Goal: Navigation & Orientation: Find specific page/section

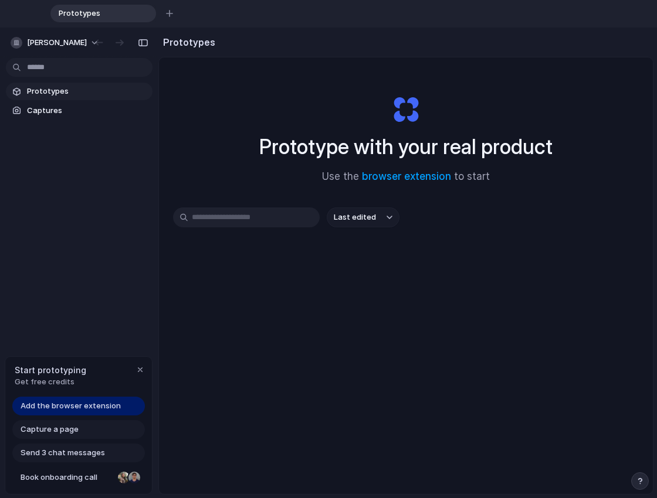
click at [91, 405] on span "Add the browser extension" at bounding box center [71, 406] width 100 height 12
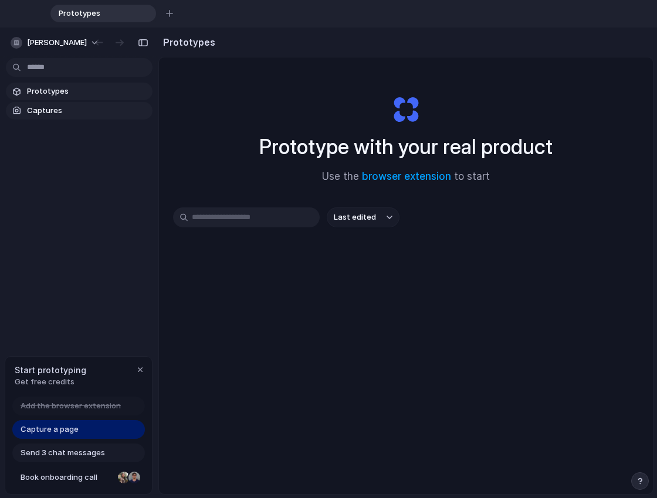
click at [50, 108] on span "Captures" at bounding box center [87, 111] width 121 height 12
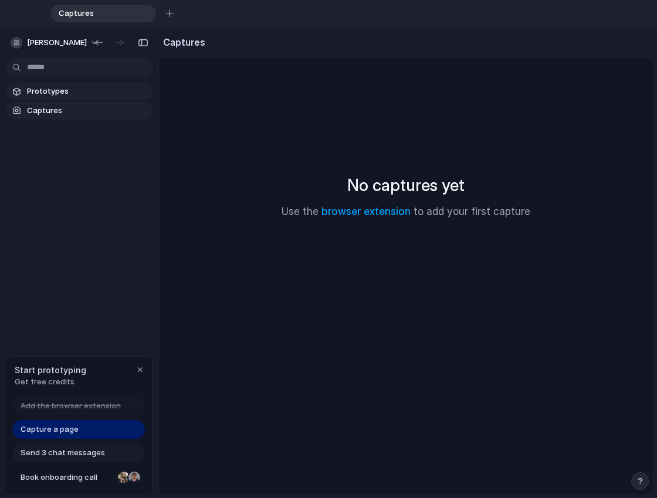
click at [54, 96] on span "Prototypes" at bounding box center [87, 92] width 121 height 12
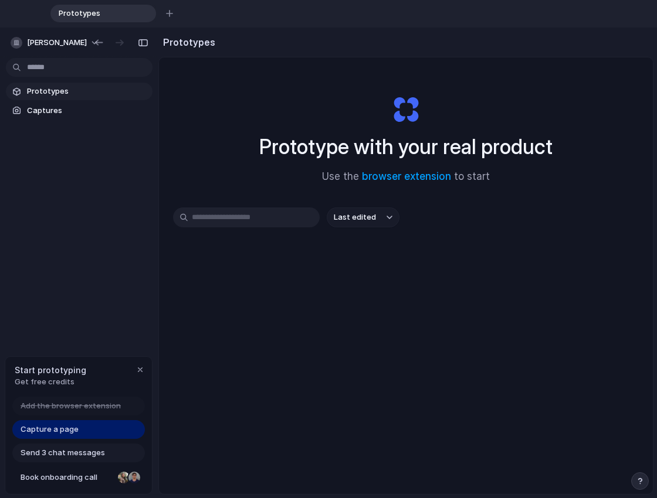
click at [366, 212] on span "Last edited" at bounding box center [355, 218] width 42 height 12
click at [200, 135] on div "Last edited Last created Alphabetical" at bounding box center [328, 249] width 657 height 498
click at [135, 43] on button "button" at bounding box center [143, 42] width 19 height 19
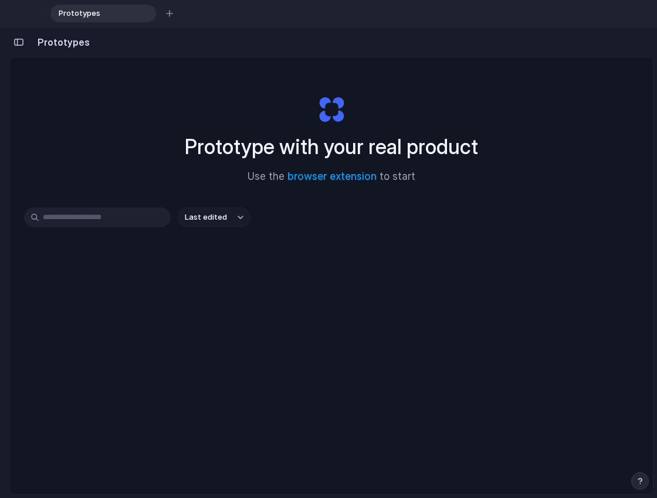
click at [18, 38] on div "button" at bounding box center [18, 42] width 11 height 8
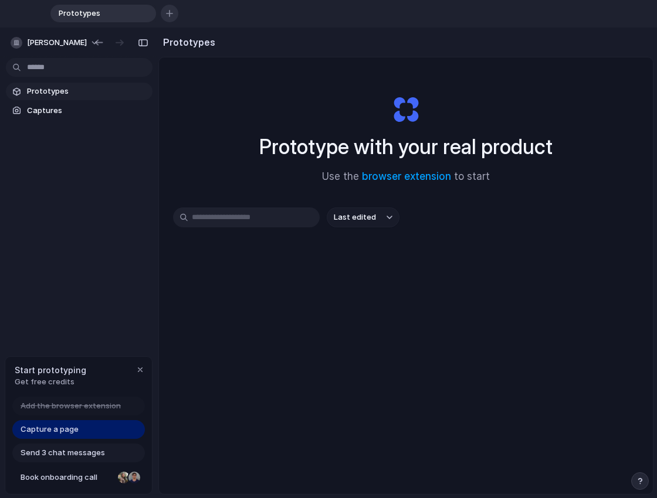
click at [174, 14] on button "button" at bounding box center [170, 14] width 18 height 18
click at [257, 13] on div "button" at bounding box center [254, 13] width 8 height 8
